Goal: Communication & Community: Answer question/provide support

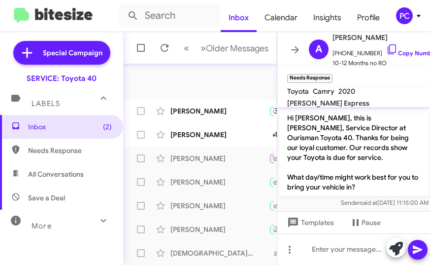
scroll to position [1224, 0]
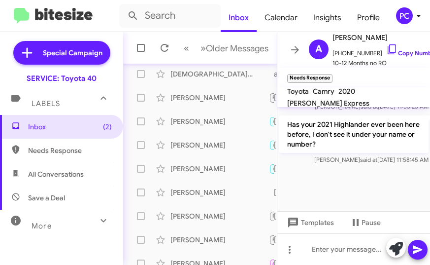
click at [288, 190] on div at bounding box center [353, 189] width 153 height 44
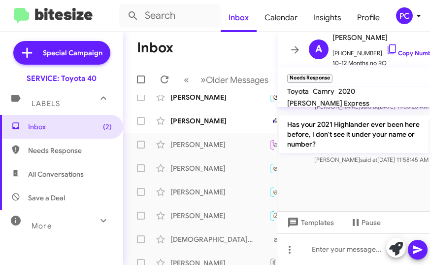
scroll to position [0, 0]
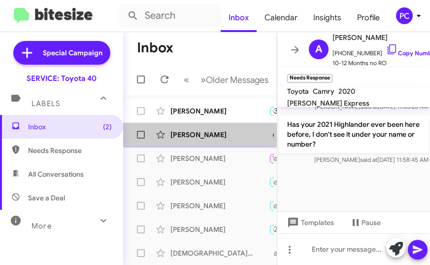
click at [203, 139] on div "[PERSON_NAME]" at bounding box center [220, 135] width 99 height 10
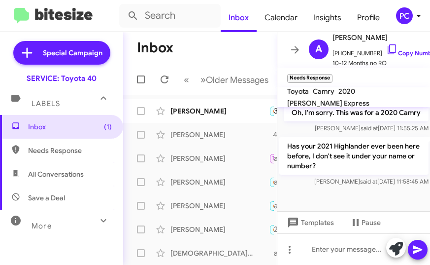
scroll to position [1224, 0]
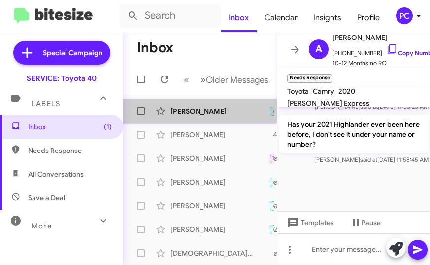
click at [205, 116] on div "[PERSON_NAME]" at bounding box center [220, 111] width 99 height 10
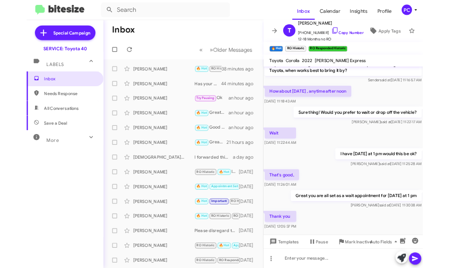
scroll to position [818, 0]
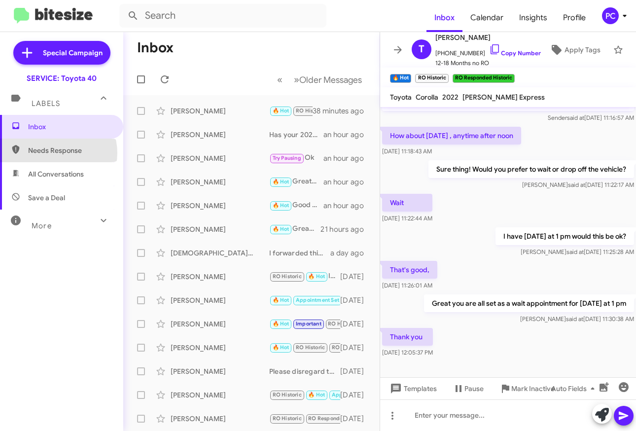
click at [57, 153] on span "Needs Response" at bounding box center [70, 150] width 84 height 10
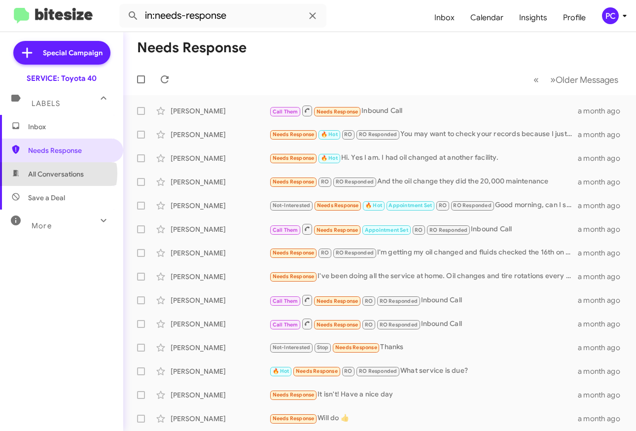
click at [57, 173] on span "All Conversations" at bounding box center [56, 174] width 56 height 10
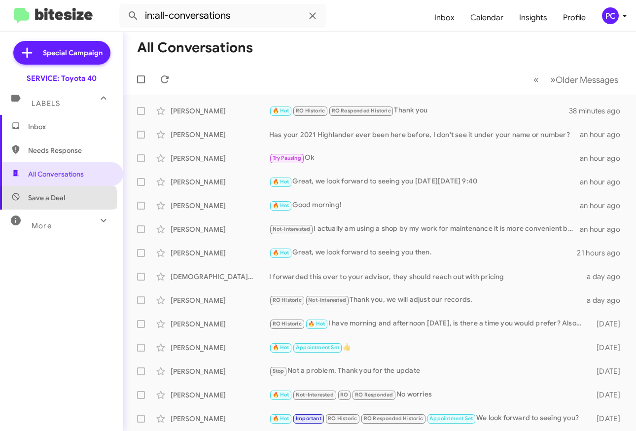
click at [54, 199] on span "Save a Deal" at bounding box center [46, 198] width 37 height 10
type input "in:not-interested"
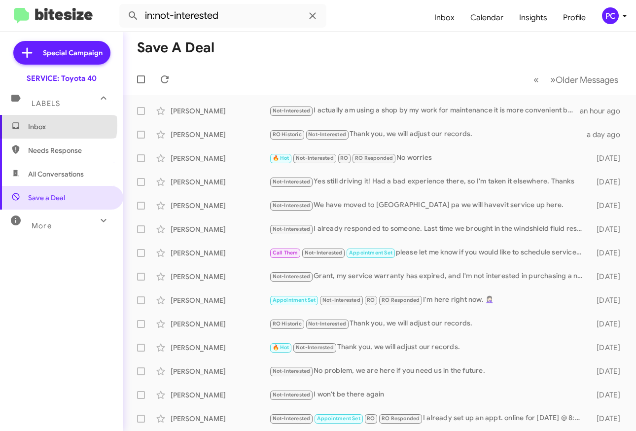
click at [50, 125] on span "Inbox" at bounding box center [70, 127] width 84 height 10
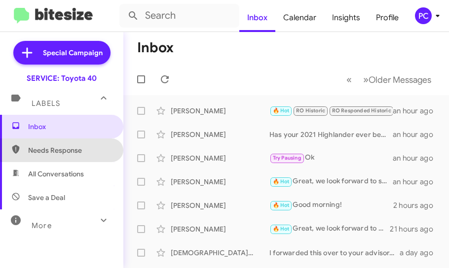
click at [69, 149] on span "Needs Response" at bounding box center [70, 150] width 84 height 10
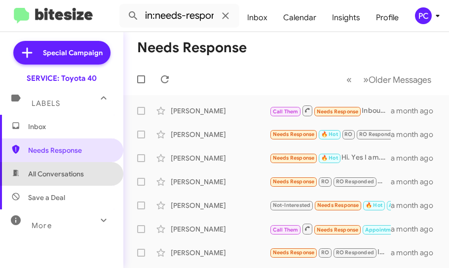
click at [63, 171] on span "All Conversations" at bounding box center [56, 174] width 56 height 10
type input "in:all-conversations"
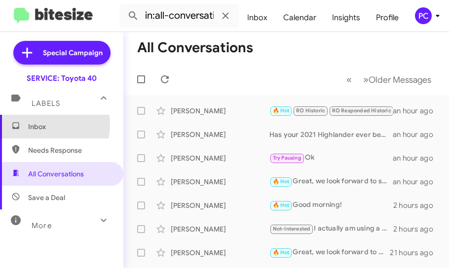
click at [46, 125] on span "Inbox" at bounding box center [70, 127] width 84 height 10
